Goal: Task Accomplishment & Management: Manage account settings

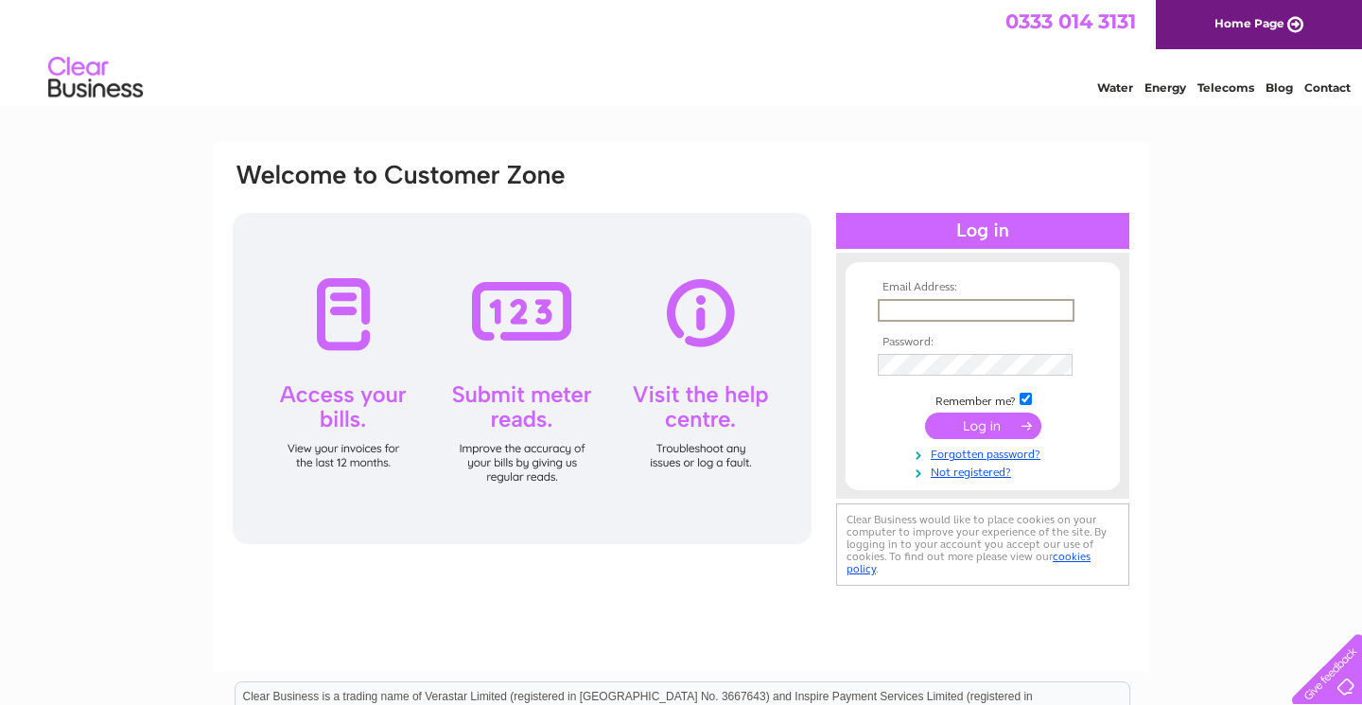
type input "denise@tastesomerset.co.uk"
click at [983, 424] on input "submit" at bounding box center [983, 425] width 116 height 26
click at [989, 431] on input "submit" at bounding box center [983, 425] width 116 height 26
click at [988, 427] on input "submit" at bounding box center [983, 424] width 116 height 26
click at [987, 415] on input "submit" at bounding box center [983, 424] width 116 height 26
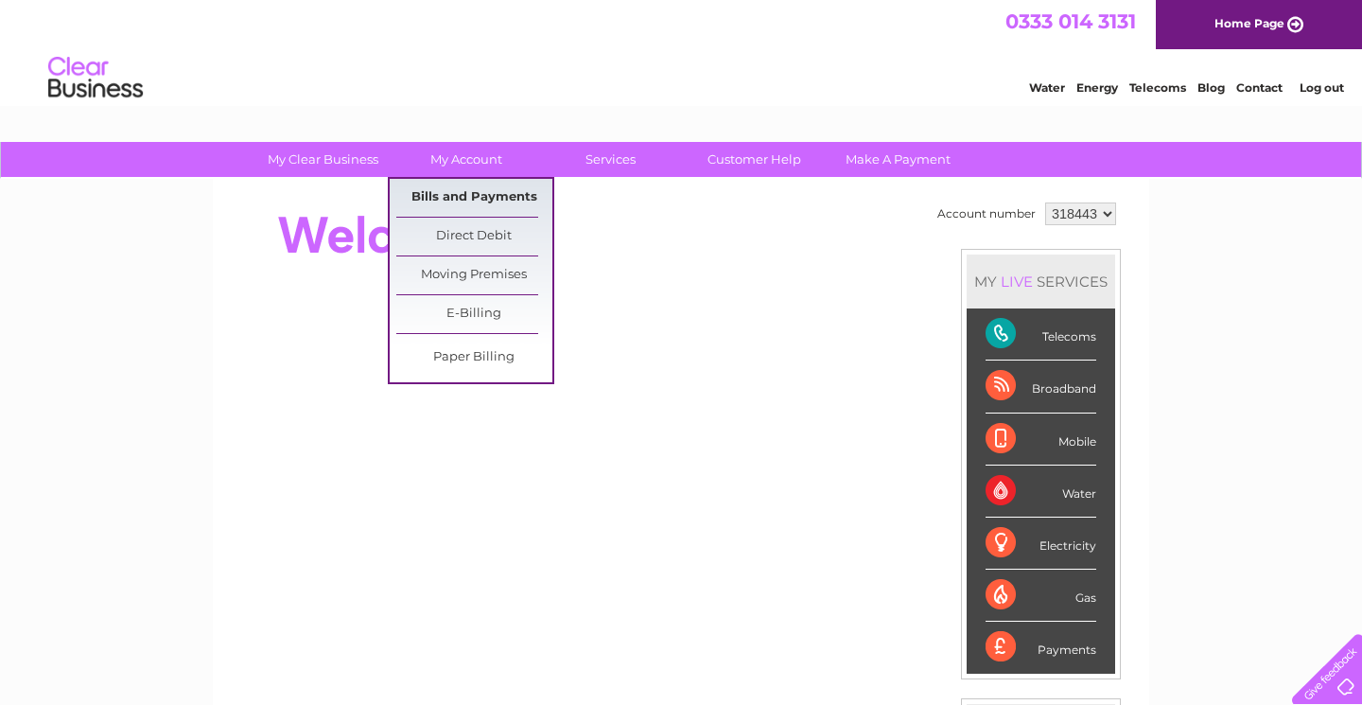
click at [469, 200] on link "Bills and Payments" at bounding box center [474, 198] width 156 height 38
click at [470, 306] on link "E-Billing" at bounding box center [474, 314] width 156 height 38
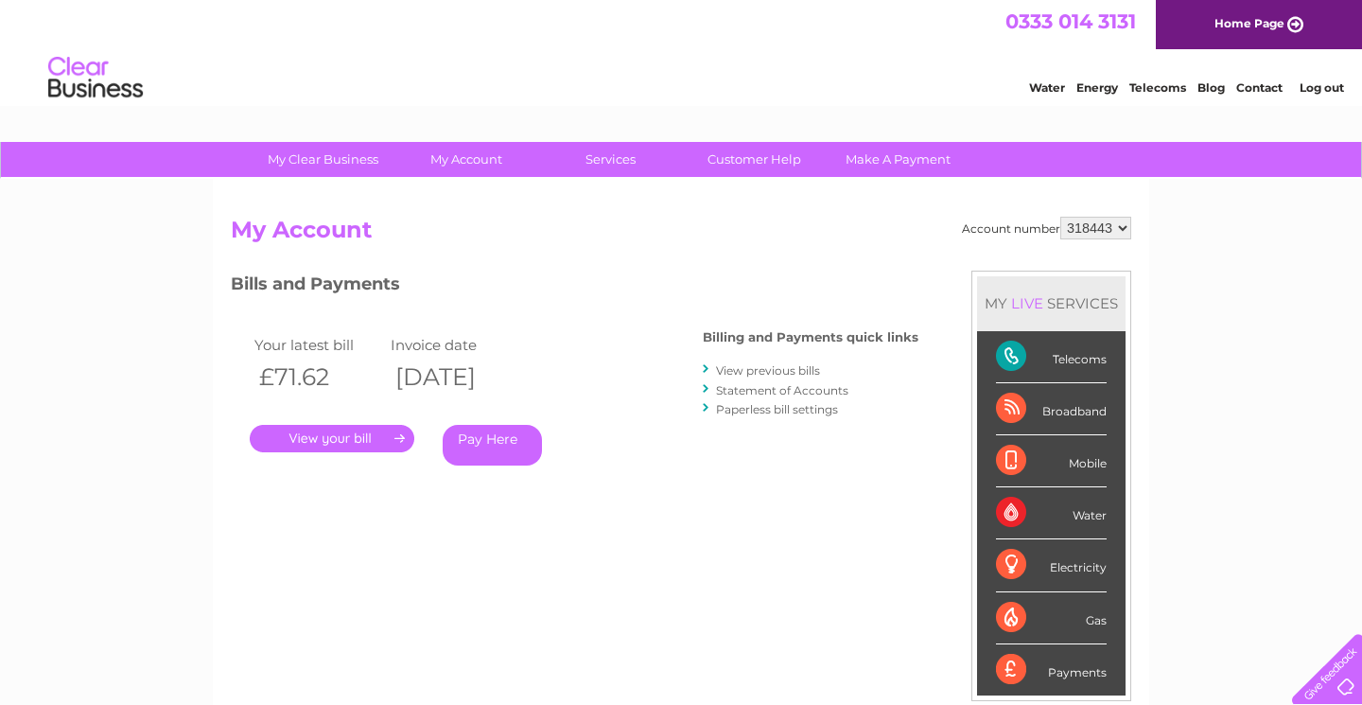
click at [349, 432] on link "." at bounding box center [332, 438] width 165 height 27
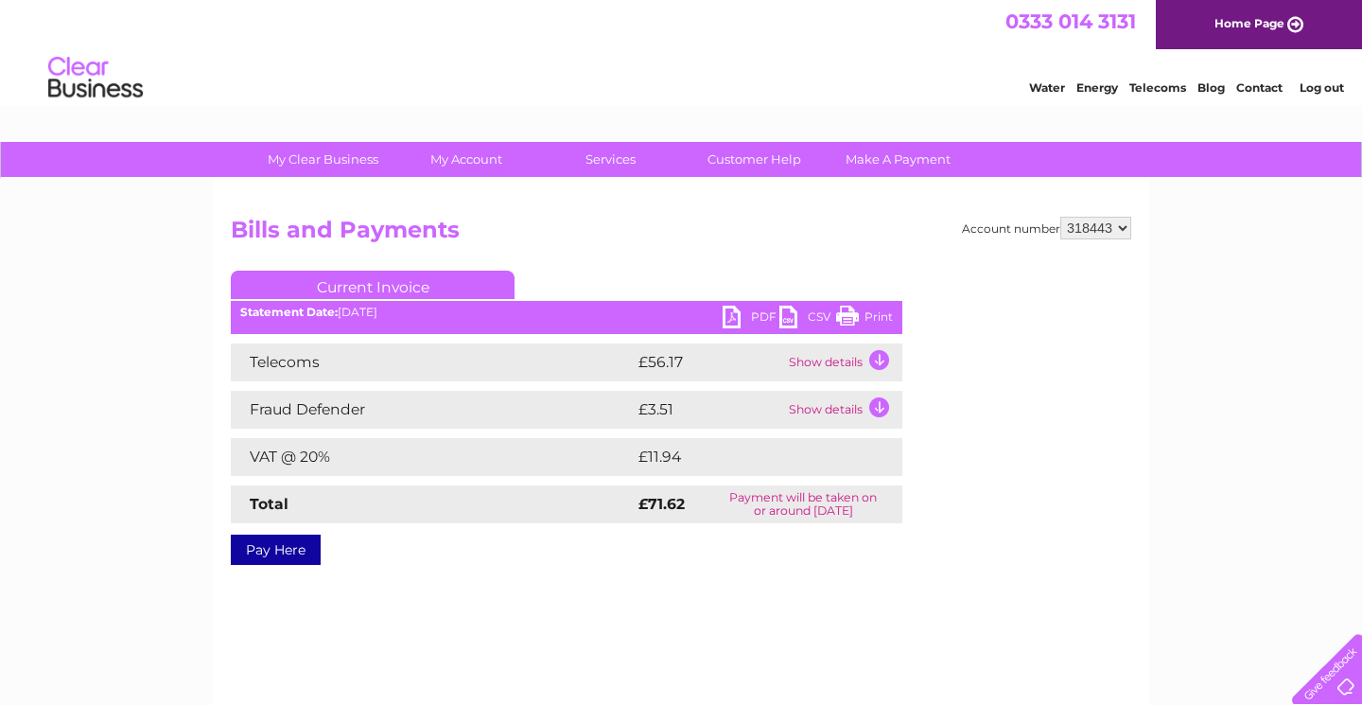
click at [736, 317] on link "PDF" at bounding box center [751, 319] width 57 height 27
